Goal: Task Accomplishment & Management: Complete application form

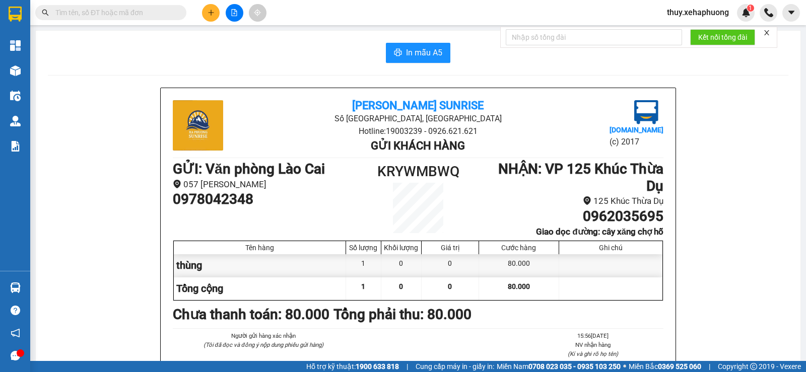
click at [212, 17] on button at bounding box center [211, 13] width 18 height 18
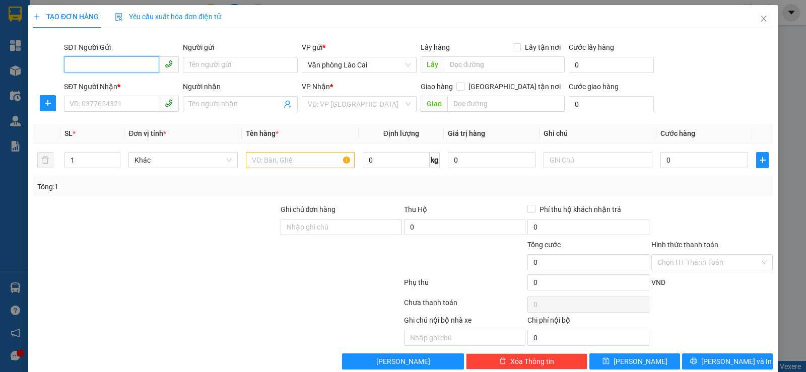
click at [97, 63] on input "SĐT Người Gửi" at bounding box center [111, 64] width 95 height 16
type input "0961818886"
click at [95, 111] on input "SĐT Người Nhận *" at bounding box center [111, 104] width 95 height 16
type input "0961366596"
click at [324, 102] on input "search" at bounding box center [356, 104] width 96 height 15
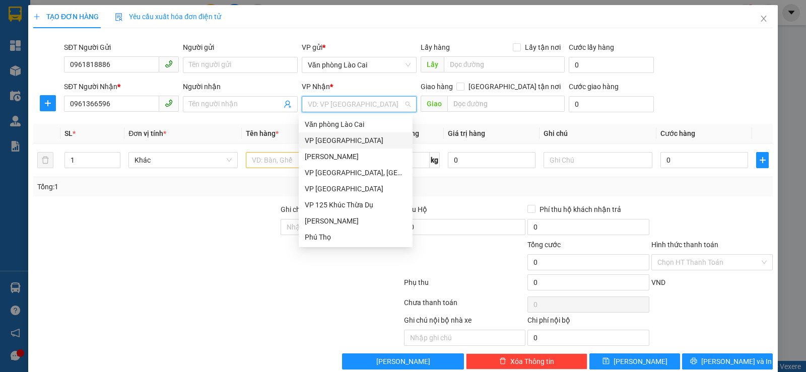
click at [335, 142] on div "VP [GEOGRAPHIC_DATA]" at bounding box center [356, 140] width 102 height 11
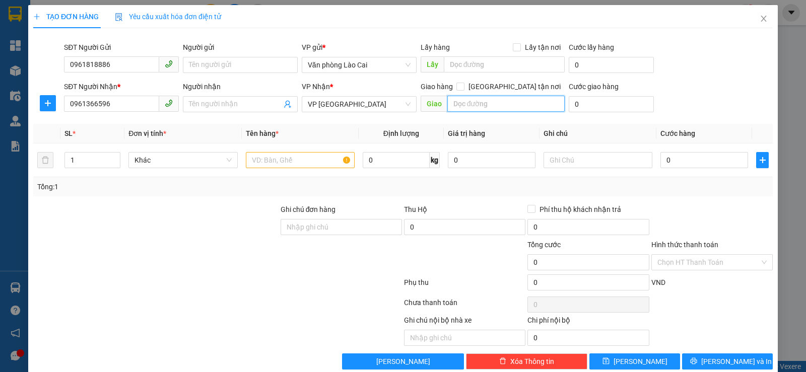
click at [490, 103] on input "text" at bounding box center [506, 104] width 118 height 16
type input "thượng lý"
click at [77, 158] on input "1" at bounding box center [92, 160] width 55 height 15
type input "2"
click at [268, 164] on input "text" at bounding box center [300, 160] width 109 height 16
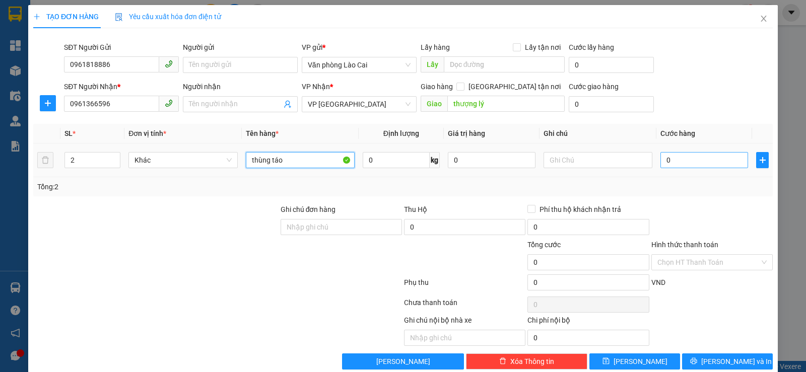
type input "thùng táo"
click at [678, 167] on input "0" at bounding box center [705, 160] width 88 height 16
click at [661, 161] on input "0" at bounding box center [705, 160] width 88 height 16
click at [674, 165] on input "0" at bounding box center [705, 160] width 88 height 16
type input "80"
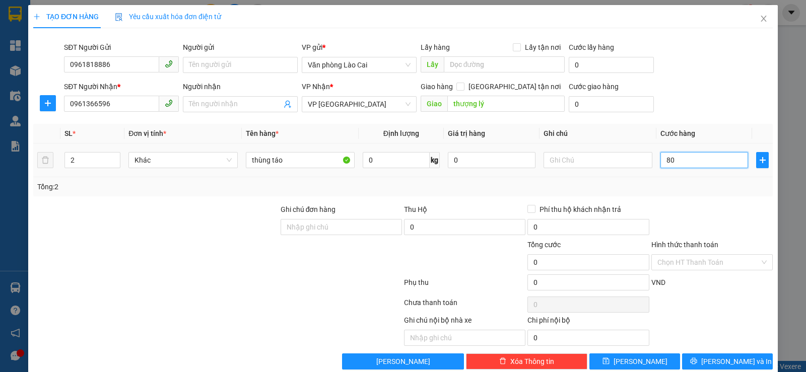
type input "80"
type input "800"
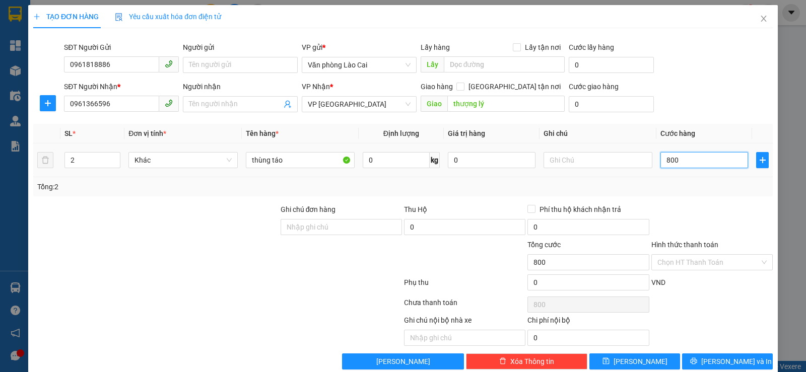
type input "8.000"
type input "80.000"
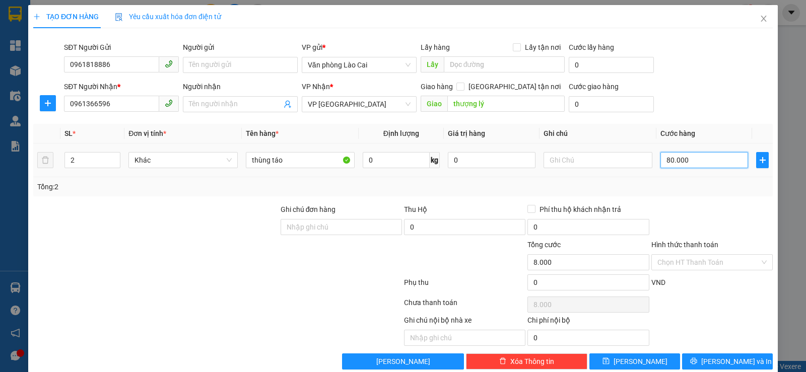
type input "80.000"
drag, startPoint x: 689, startPoint y: 156, endPoint x: 629, endPoint y: 167, distance: 60.9
click at [629, 167] on tr "2 Khác thùng táo 0 kg 0 80.000" at bounding box center [403, 161] width 740 height 34
type input "1"
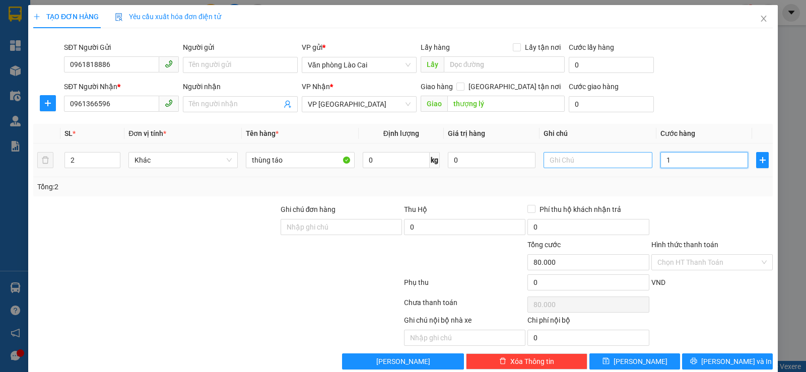
type input "1"
type input "16"
type input "160"
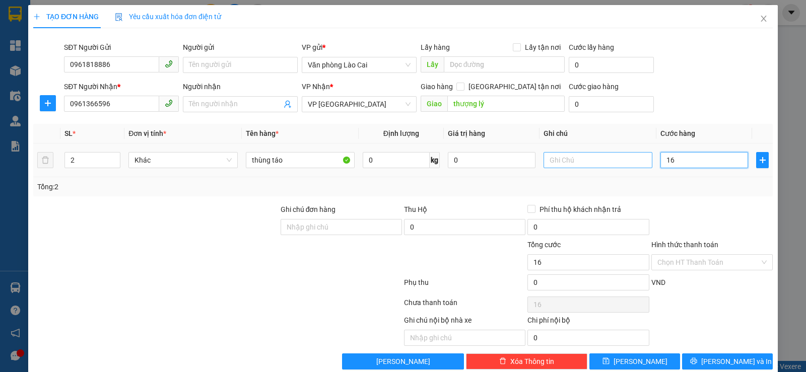
type input "160"
type input "1.600"
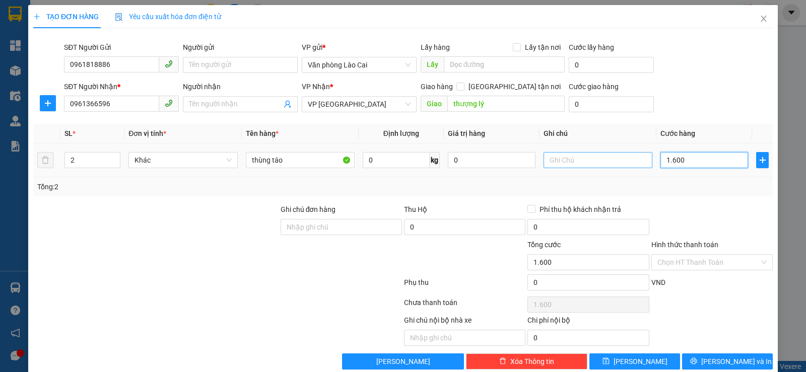
type input "16.000"
type input "160.000"
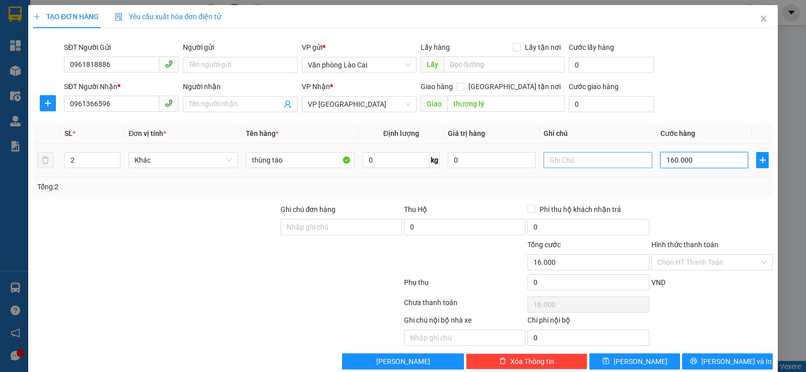
type input "160.000"
click at [732, 202] on div "Transit Pickup Surcharge Ids Transit Deliver Surcharge Ids Transit Deliver Surc…" at bounding box center [403, 203] width 740 height 334
click at [665, 160] on input "160.000" at bounding box center [705, 160] width 88 height 16
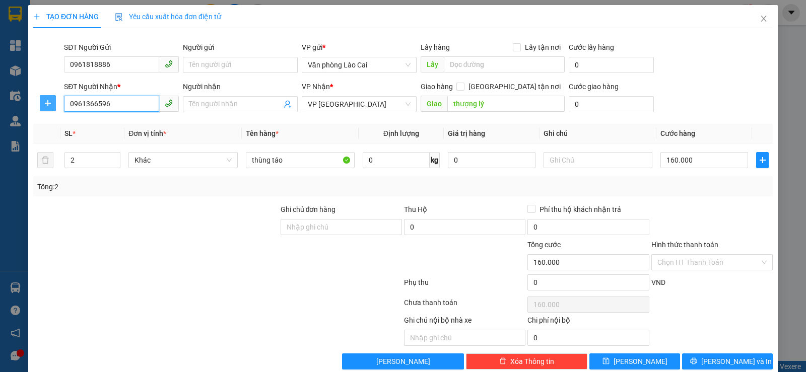
drag, startPoint x: 106, startPoint y: 102, endPoint x: 50, endPoint y: 105, distance: 56.5
click at [50, 104] on div "SĐT Người Nhận * 0961366596 0961366596 Người nhận Tên người nhận VP Nhận * VP T…" at bounding box center [403, 98] width 742 height 35
click at [688, 155] on input "160.000" at bounding box center [705, 160] width 88 height 16
click at [688, 159] on input "160.000" at bounding box center [705, 160] width 88 height 16
click at [687, 159] on input "160.000" at bounding box center [705, 160] width 88 height 16
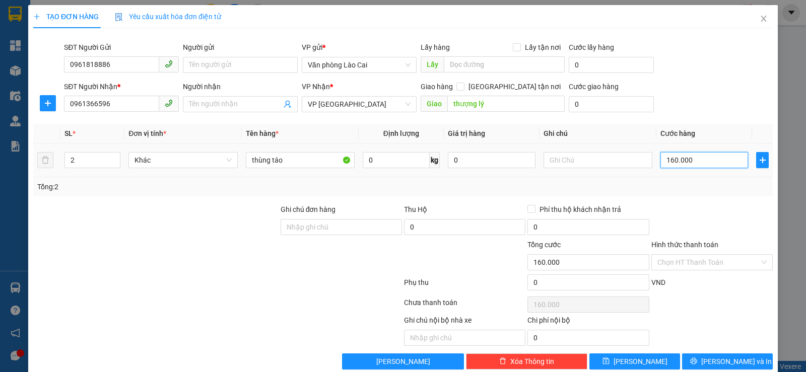
drag, startPoint x: 687, startPoint y: 159, endPoint x: 657, endPoint y: 164, distance: 31.1
click at [661, 164] on input "160.000" at bounding box center [705, 160] width 88 height 16
type input "1"
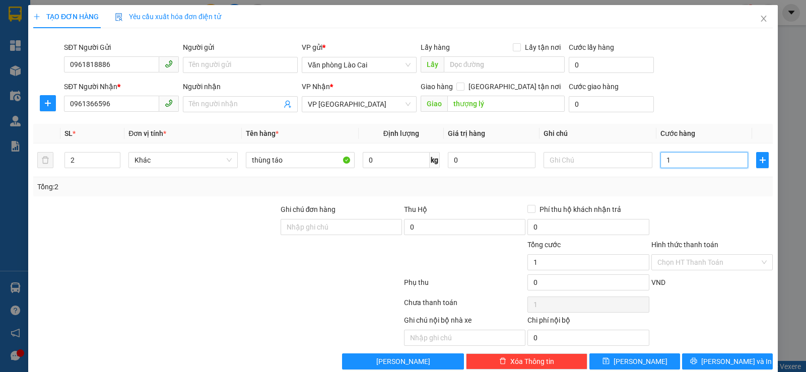
type input "14"
type input "140"
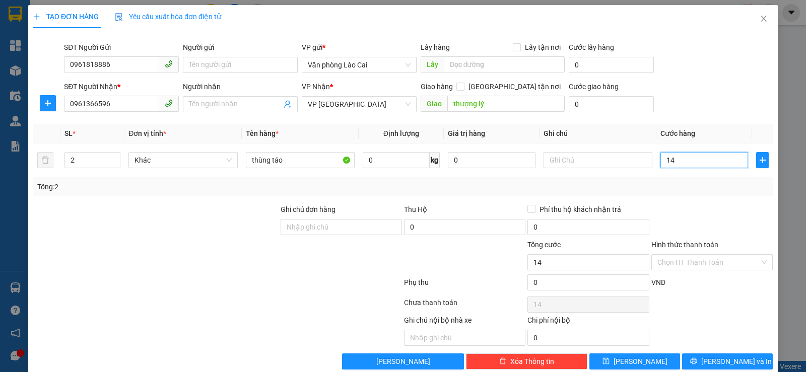
type input "140"
type input "1.400"
type input "14.000"
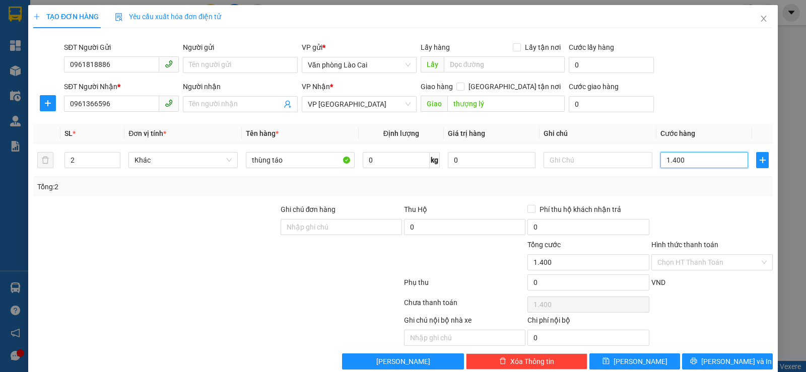
type input "14.000"
type input "140.000"
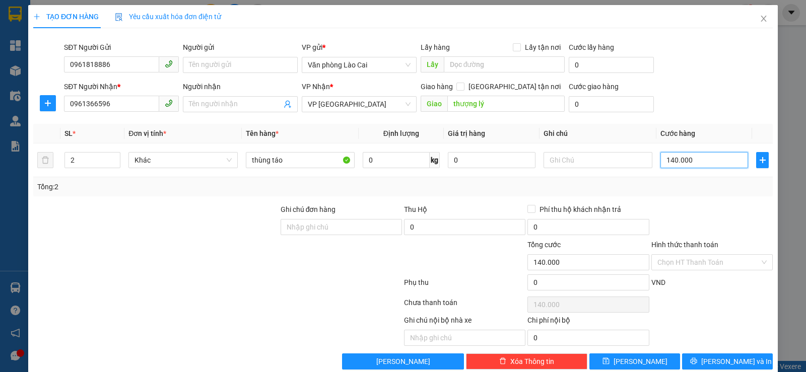
type input "140.000"
click at [698, 191] on div "Tổng: 2" at bounding box center [403, 186] width 732 height 11
click at [718, 355] on button "Lưu và In" at bounding box center [727, 362] width 91 height 16
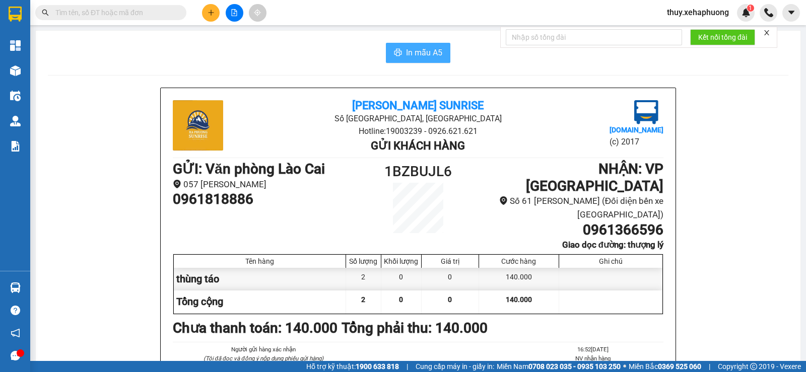
click at [418, 48] on span "In mẫu A5" at bounding box center [424, 52] width 36 height 13
click at [399, 53] on button "In mẫu A5" at bounding box center [418, 53] width 64 height 20
